Goal: Task Accomplishment & Management: Use online tool/utility

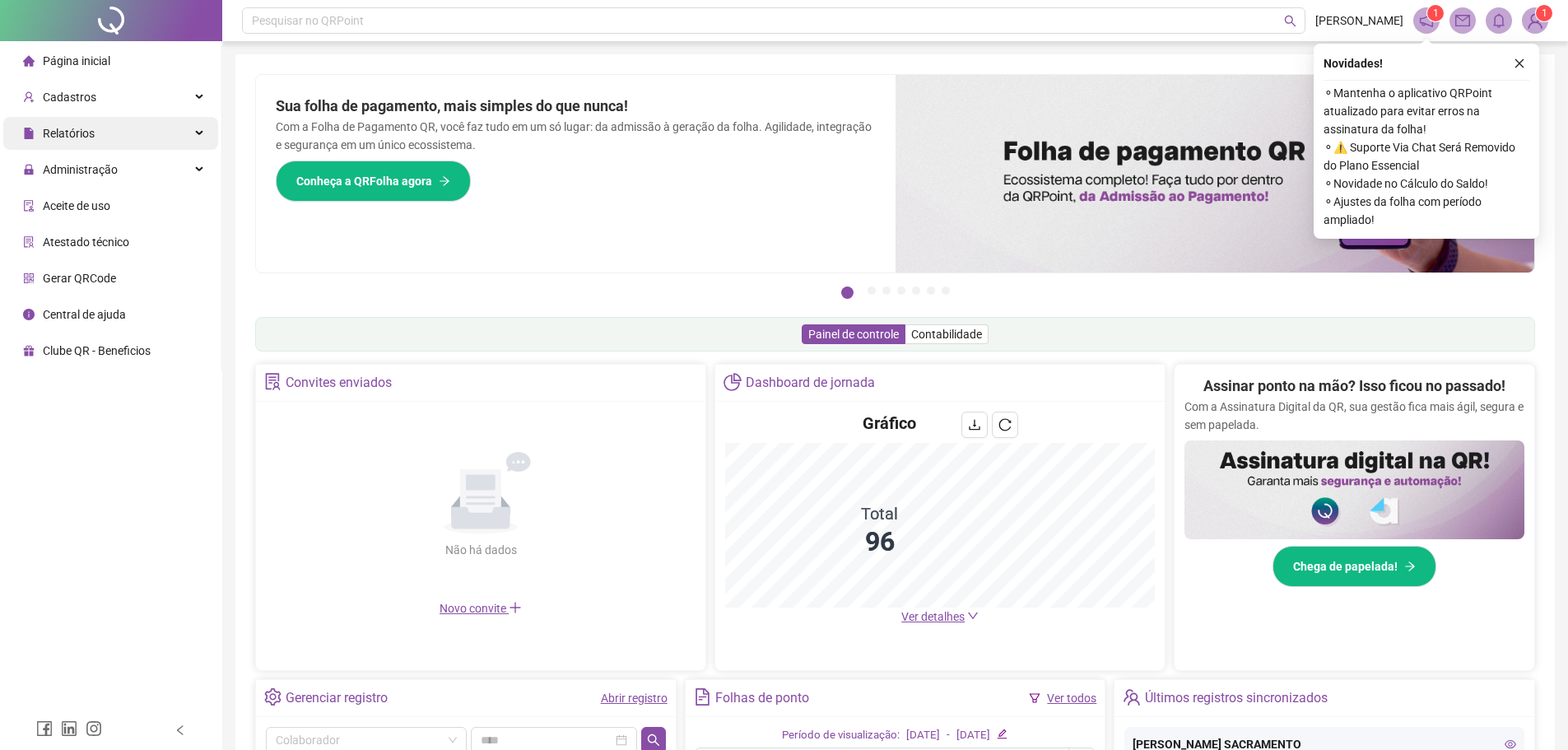
click at [87, 129] on span "Relatórios" at bounding box center [68, 133] width 51 height 13
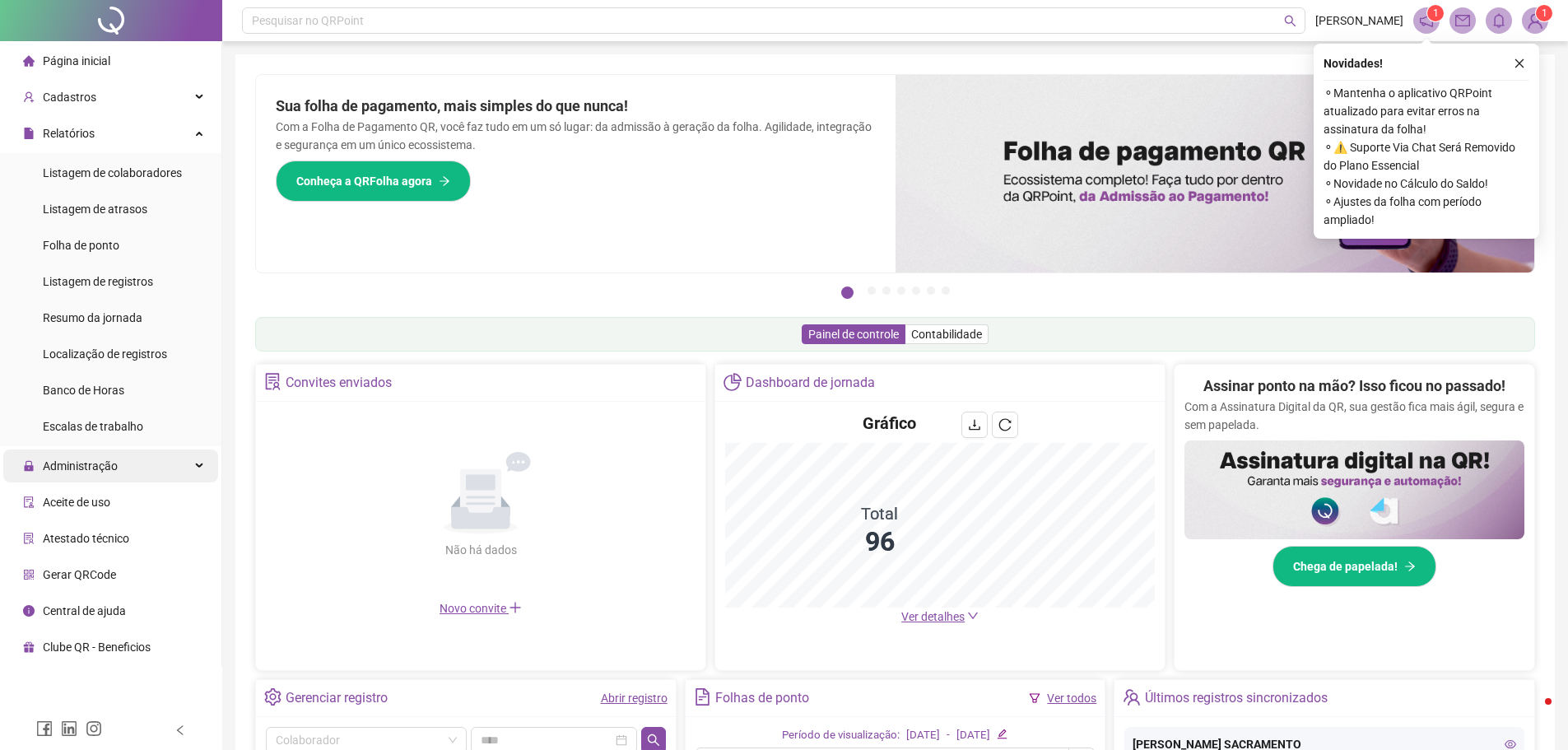
click at [94, 465] on span "Administração" at bounding box center [80, 465] width 74 height 13
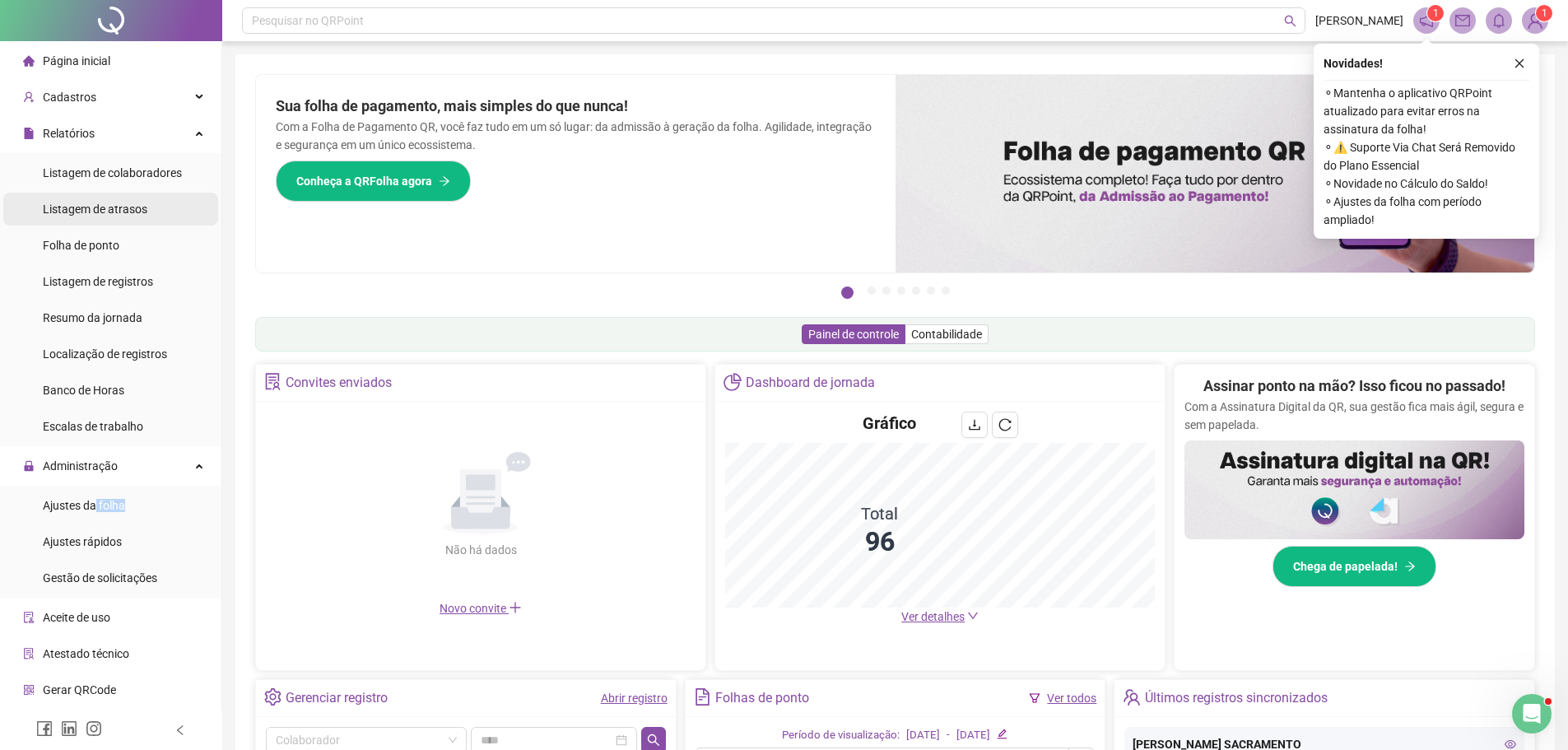
drag, startPoint x: 93, startPoint y: 512, endPoint x: 177, endPoint y: 194, distance: 328.9
click at [92, 512] on div "Ajustes da folha" at bounding box center [83, 505] width 82 height 33
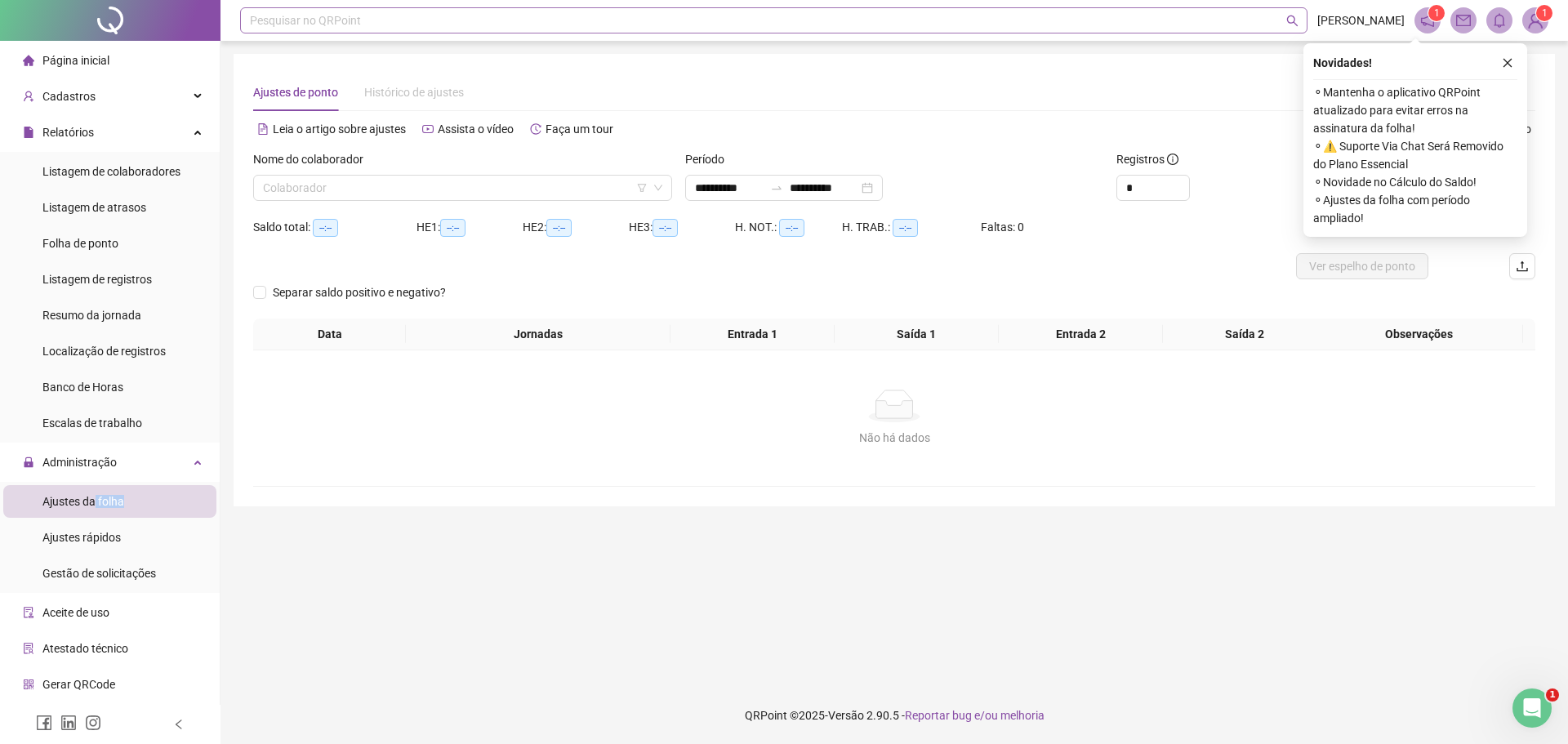
click at [283, 27] on div "Pesquisar no QRPoint" at bounding box center [774, 20] width 1068 height 26
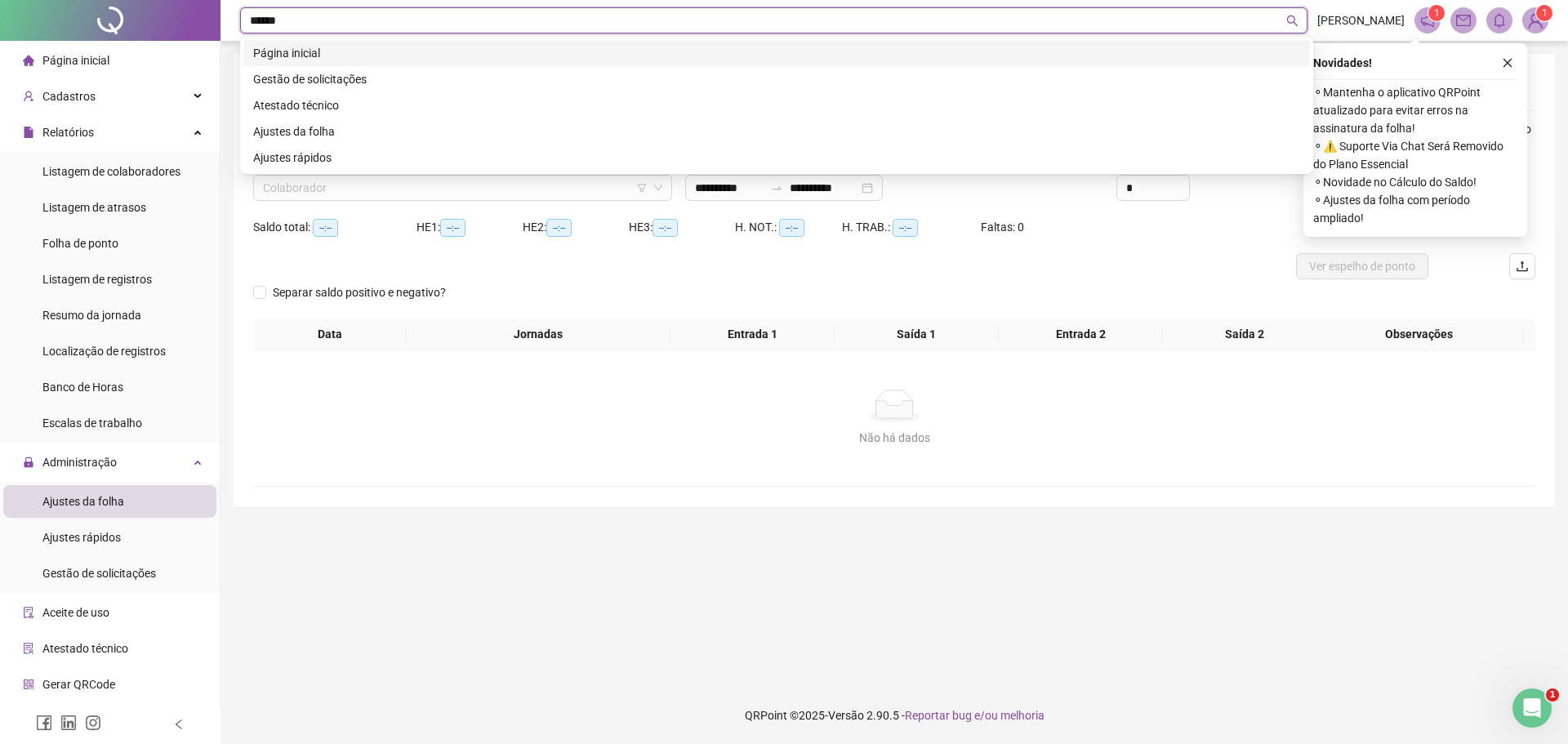
type input "*******"
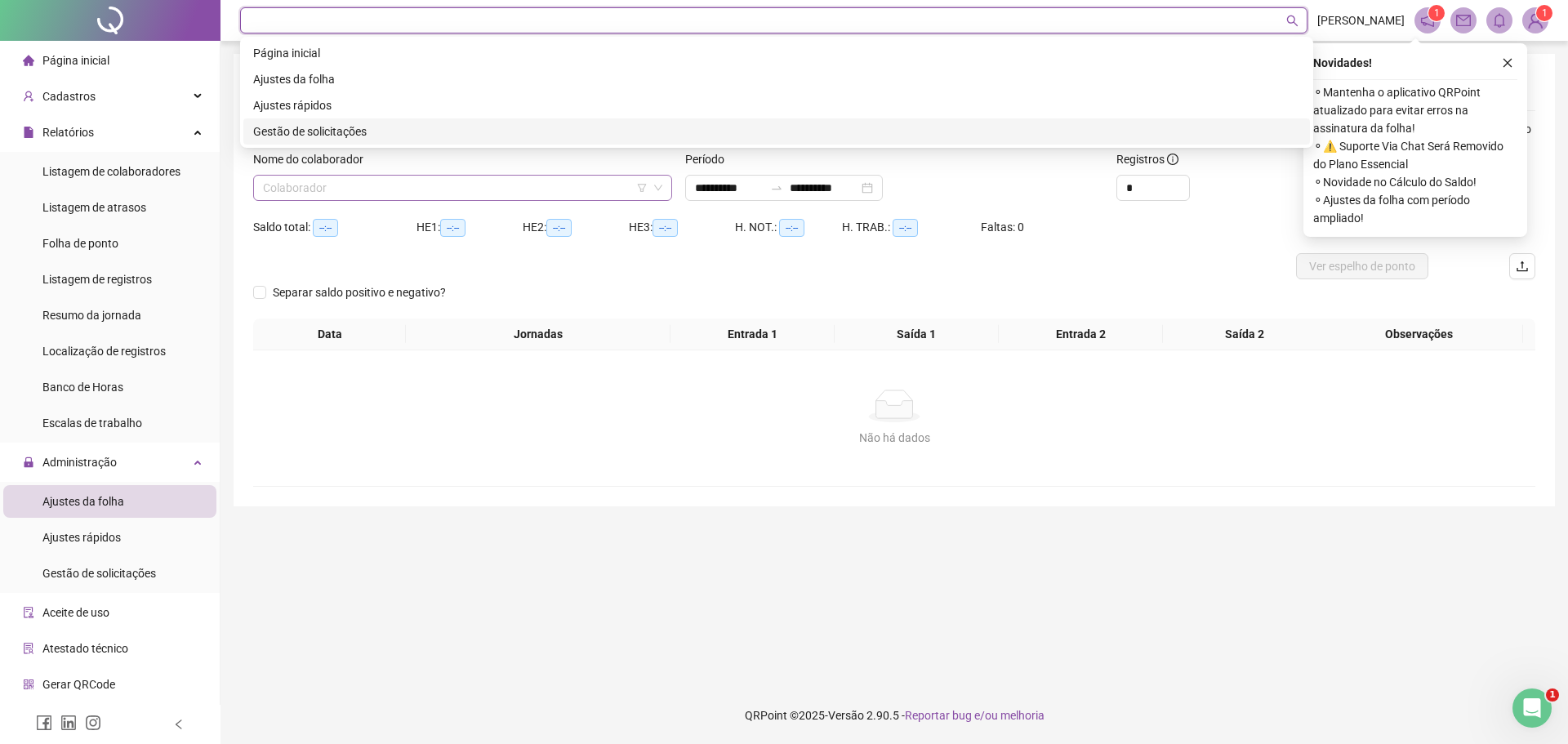
click at [328, 194] on input "search" at bounding box center [455, 188] width 384 height 25
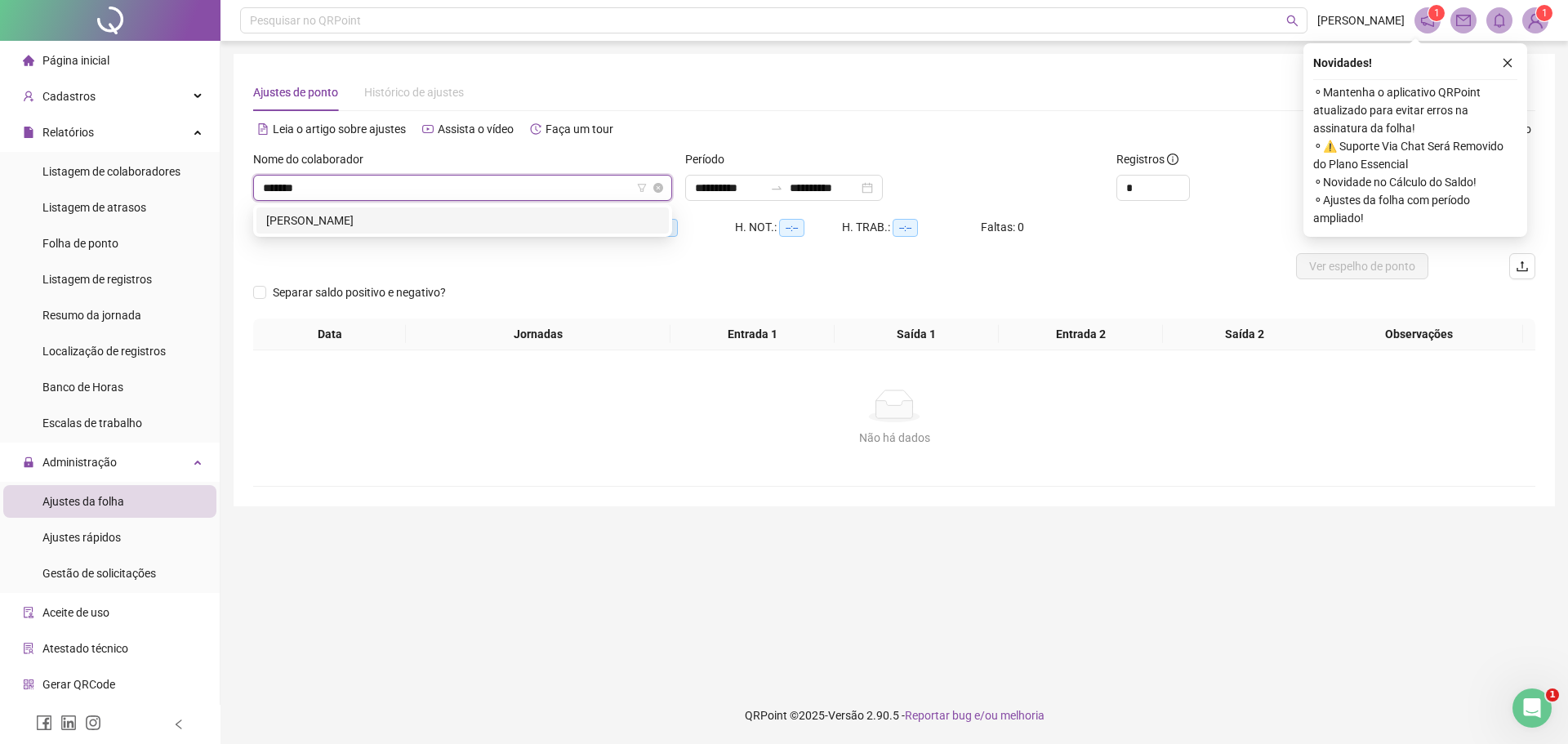
type input "********"
click at [334, 225] on div "[PERSON_NAME]" at bounding box center [463, 220] width 393 height 18
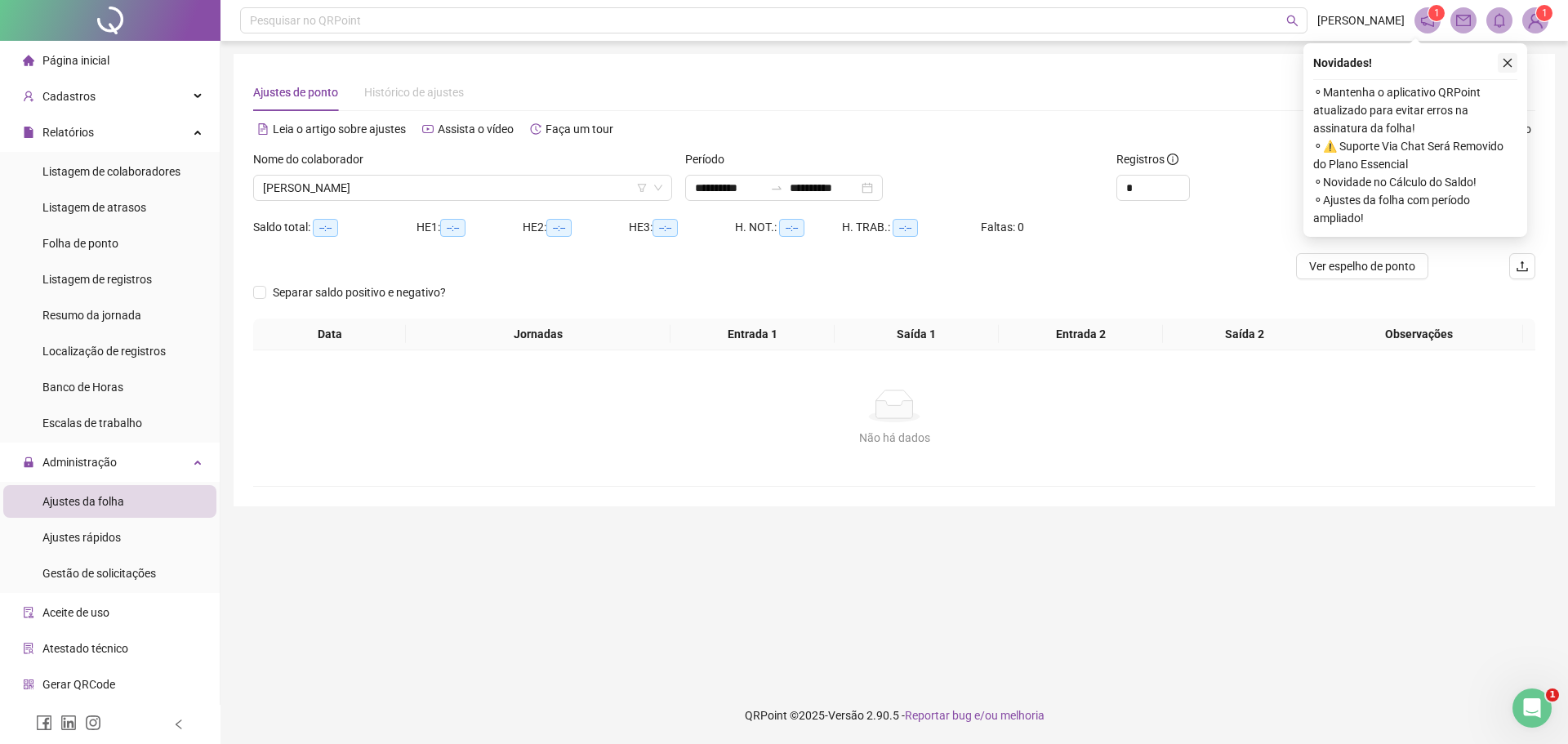
click at [1506, 62] on icon "close" at bounding box center [1507, 62] width 11 height 11
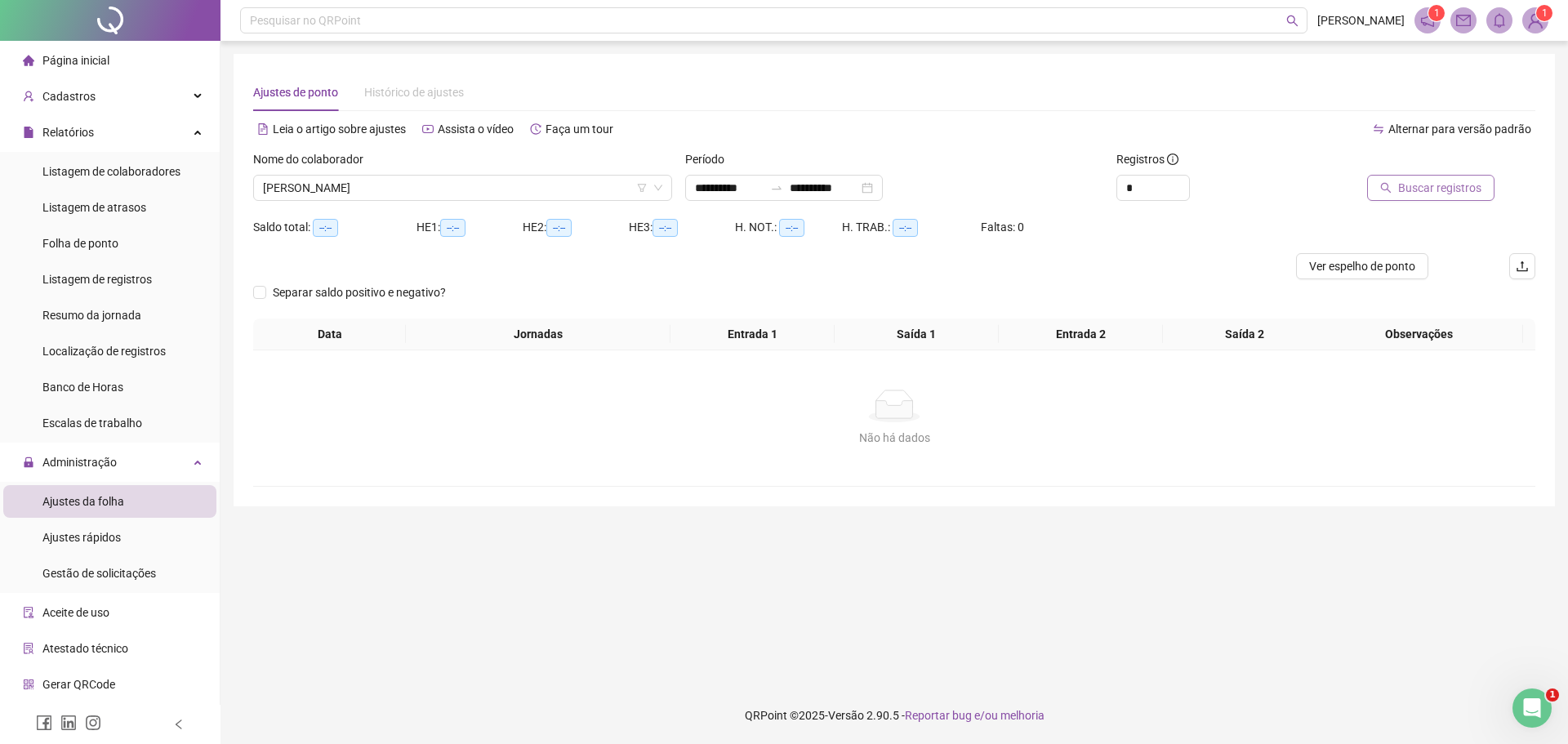
click at [1403, 185] on span "Buscar registros" at bounding box center [1440, 187] width 84 height 18
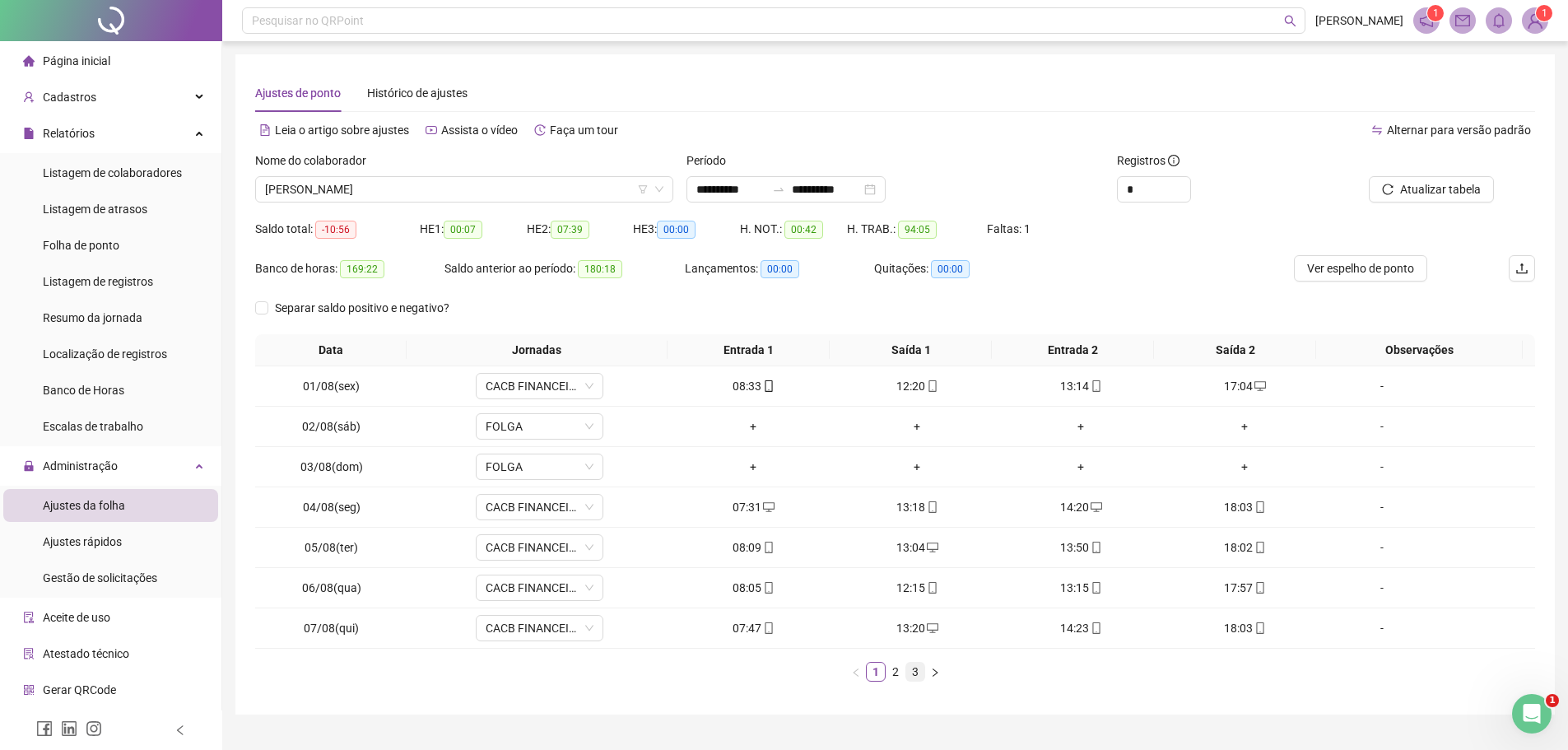
click at [914, 669] on link "3" at bounding box center [915, 671] width 18 height 18
